Goal: Task Accomplishment & Management: Complete application form

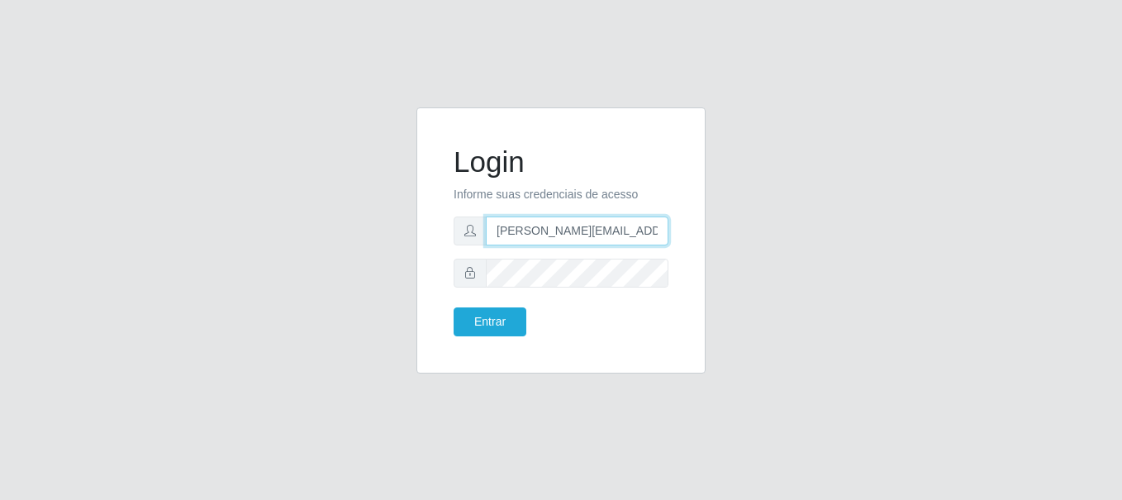
type input "[PERSON_NAME][EMAIL_ADDRESS][PERSON_NAME][DOMAIN_NAME]"
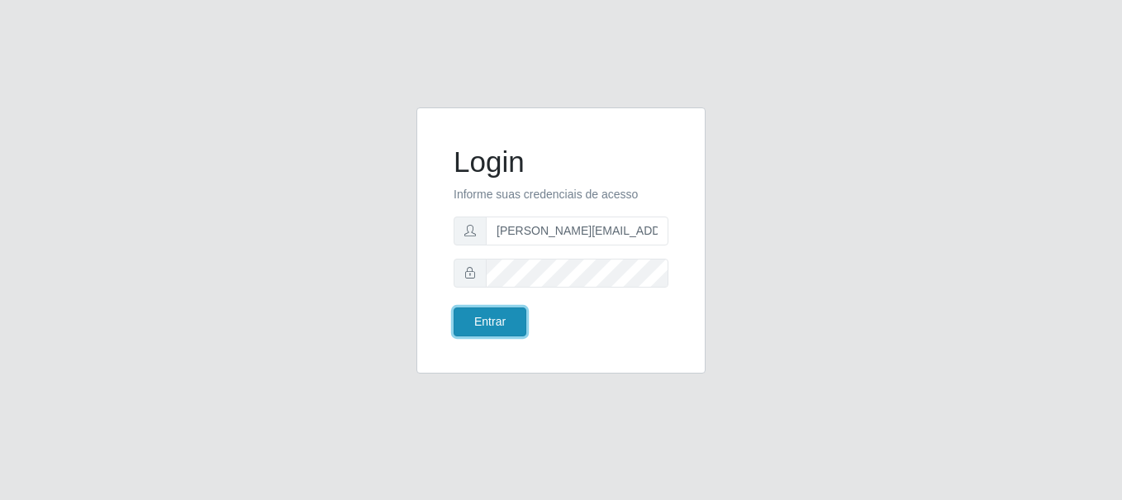
click at [489, 321] on button "Entrar" at bounding box center [490, 321] width 73 height 29
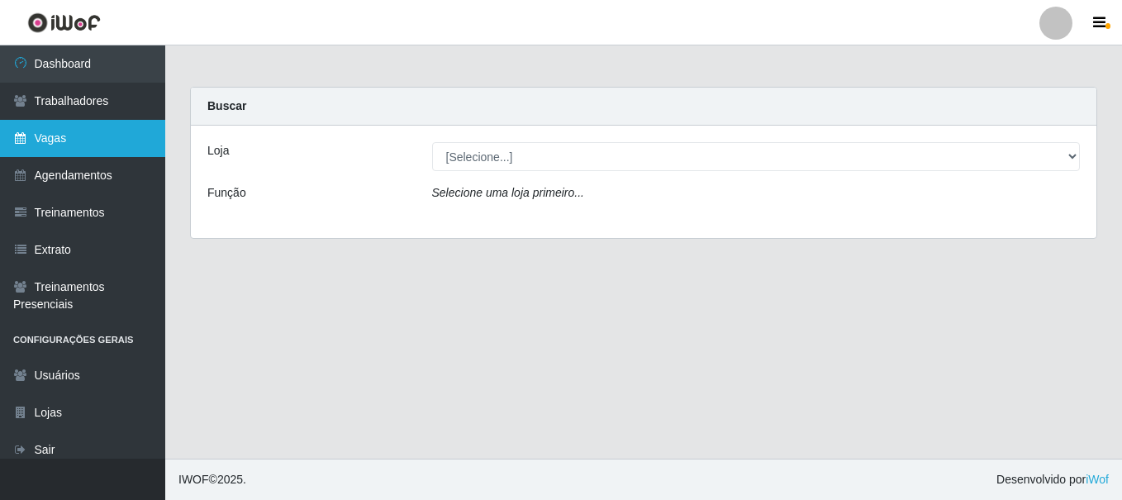
click at [83, 138] on link "Vagas" at bounding box center [82, 138] width 165 height 37
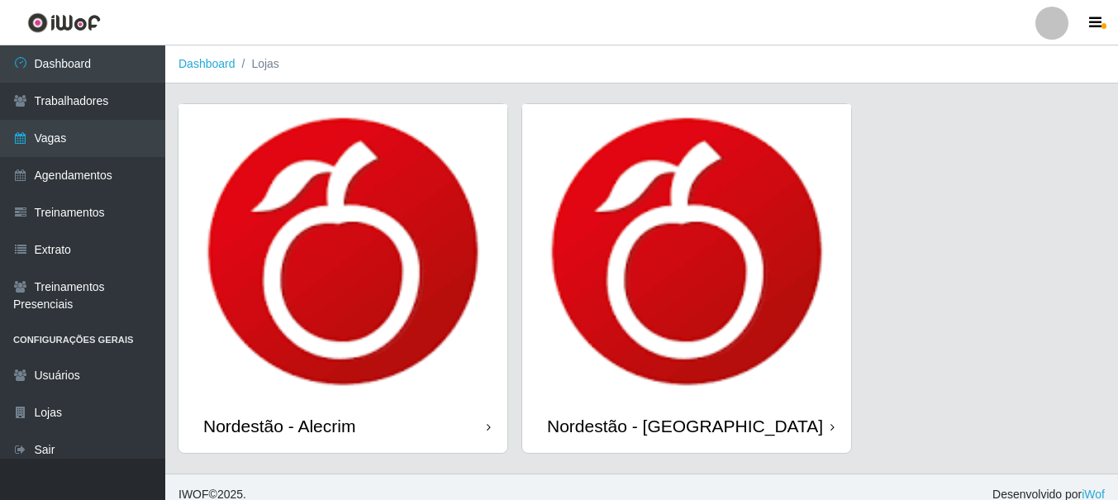
click at [283, 425] on div "Nordestão - Alecrim" at bounding box center [279, 426] width 152 height 21
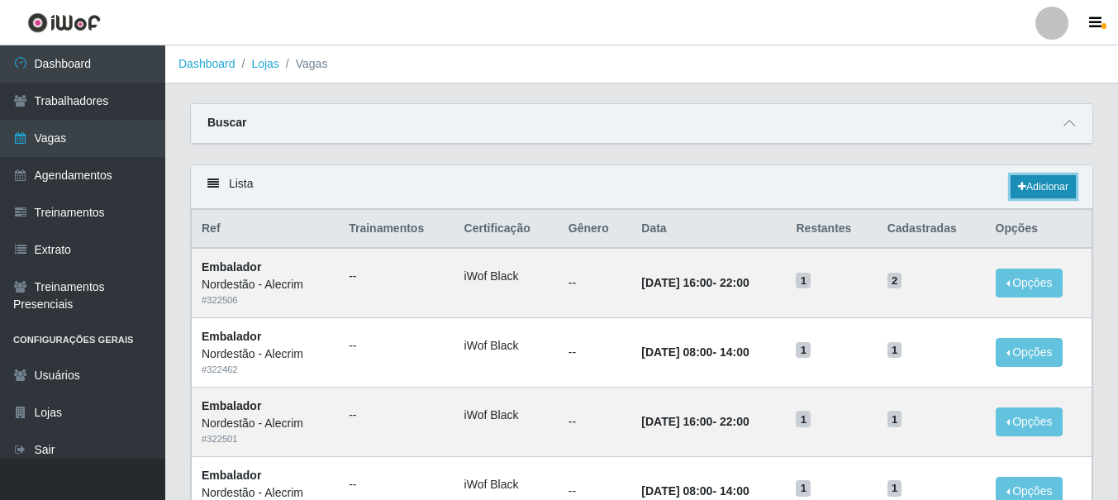
click at [1041, 188] on link "Adicionar" at bounding box center [1042, 186] width 65 height 23
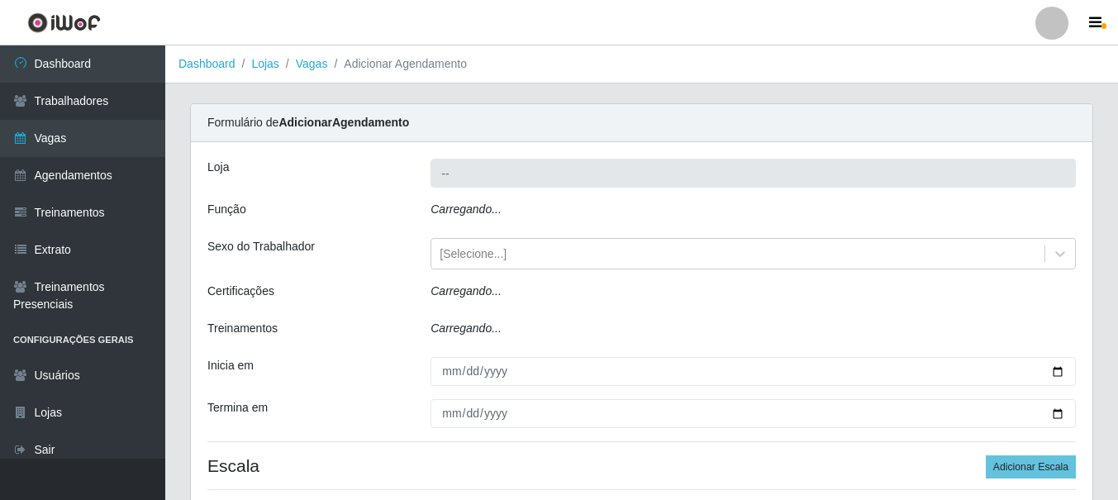
type input "Nordestão - Alecrim"
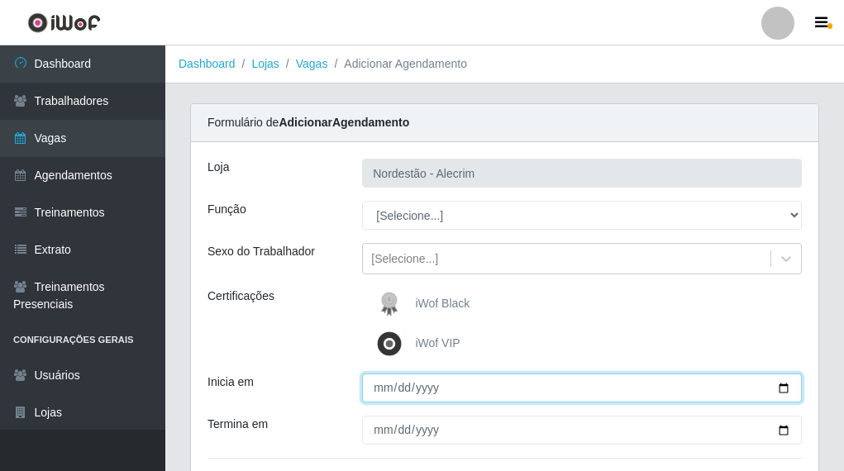
click at [538, 378] on input "Inicia em" at bounding box center [582, 387] width 440 height 29
click at [539, 390] on input "Inicia em" at bounding box center [582, 387] width 440 height 29
click at [540, 390] on input "Inicia em" at bounding box center [582, 387] width 440 height 29
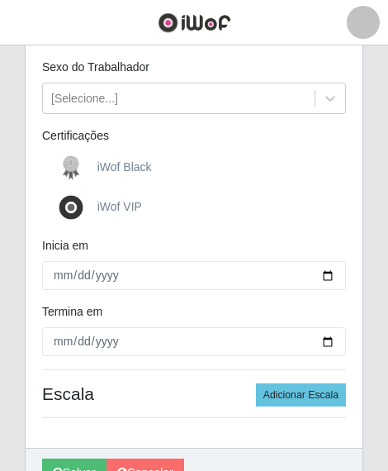
scroll to position [248, 0]
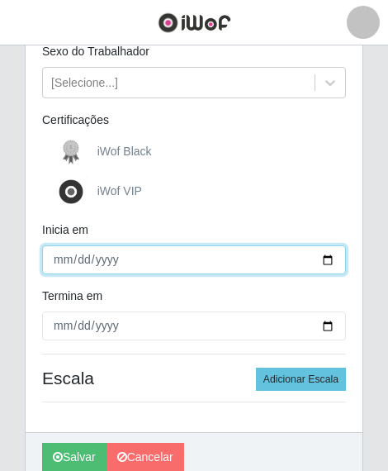
click at [174, 260] on input "Inicia em" at bounding box center [194, 259] width 304 height 29
click at [226, 264] on input "Inicia em" at bounding box center [194, 259] width 304 height 29
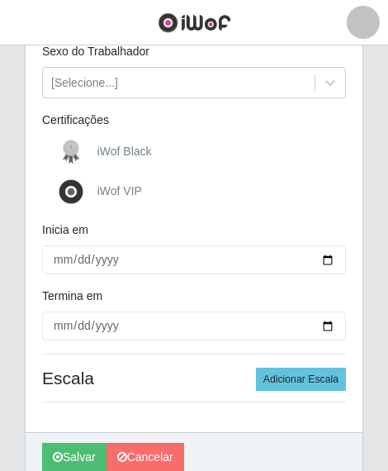
click at [195, 226] on div "Inicia em" at bounding box center [194, 233] width 329 height 24
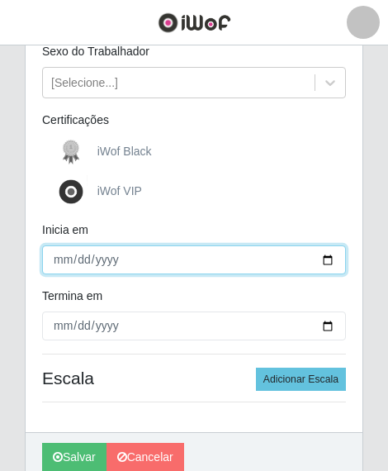
click at [267, 255] on input "Inicia em" at bounding box center [194, 259] width 304 height 29
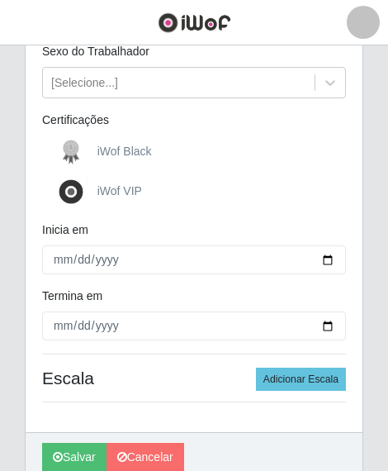
click at [237, 228] on div "Inicia em" at bounding box center [194, 233] width 329 height 24
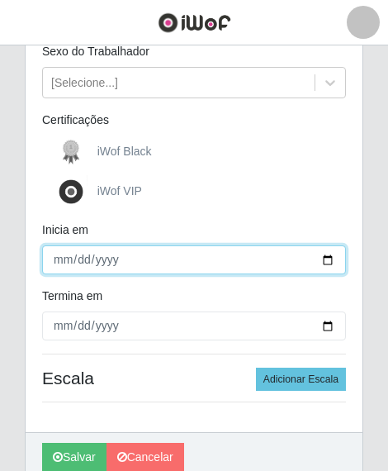
click at [159, 266] on input "Inicia em" at bounding box center [194, 259] width 304 height 29
drag, startPoint x: 288, startPoint y: 258, endPoint x: 330, endPoint y: 257, distance: 42.1
click at [314, 257] on input "Inicia em" at bounding box center [194, 259] width 304 height 29
click at [333, 257] on input "Inicia em" at bounding box center [194, 259] width 304 height 29
click at [292, 262] on input "Inicia em" at bounding box center [194, 259] width 304 height 29
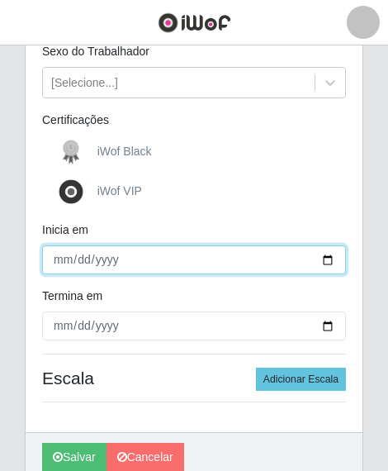
click at [283, 263] on input "Inicia em" at bounding box center [194, 259] width 304 height 29
